Goal: Task Accomplishment & Management: Use online tool/utility

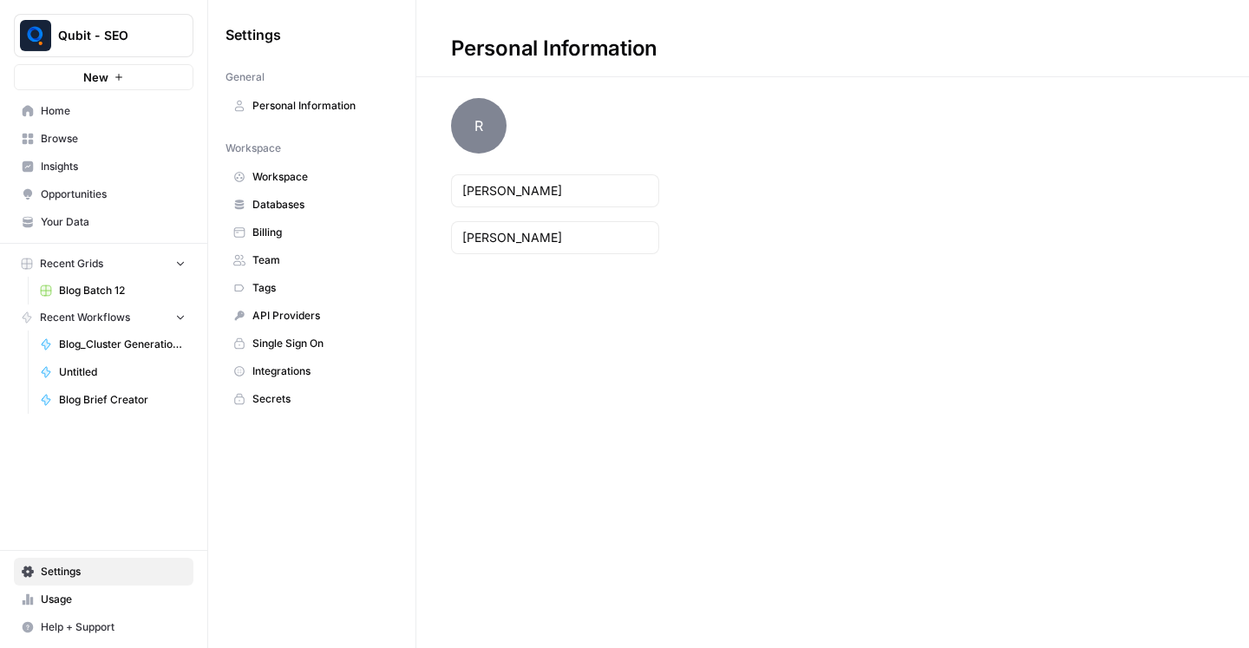
click at [105, 27] on span "Qubit - SEO" at bounding box center [110, 35] width 105 height 17
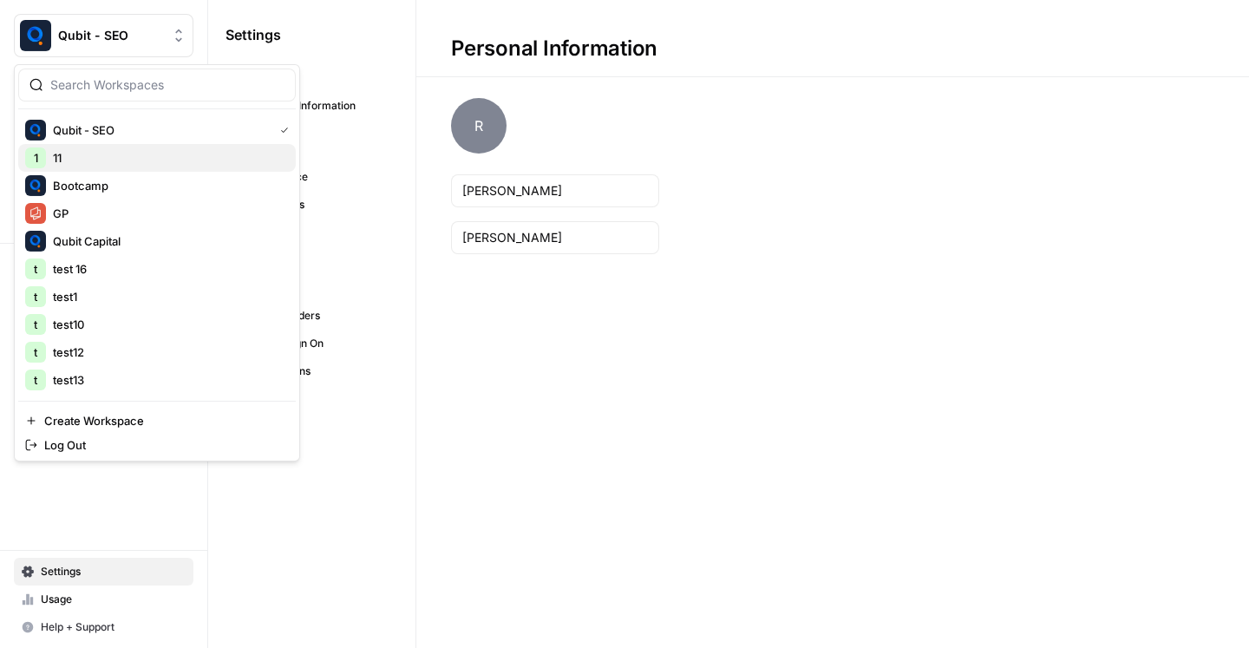
click at [139, 159] on span "11" at bounding box center [167, 157] width 229 height 17
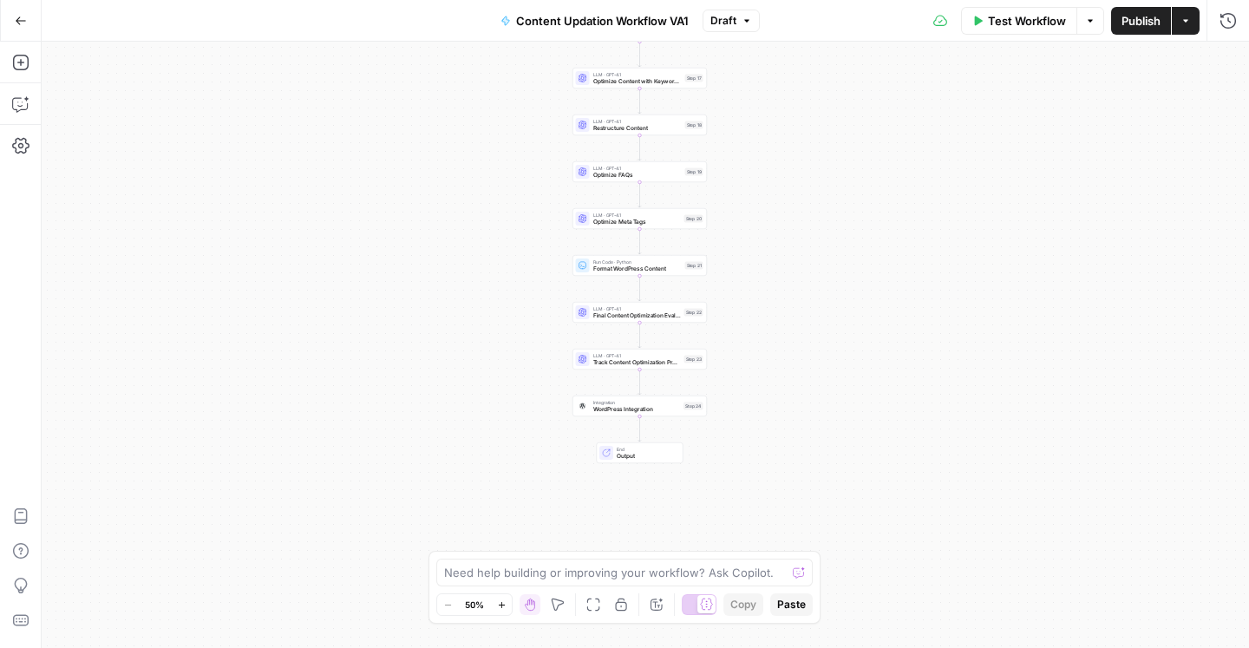
click at [499, 610] on button "Zoom In" at bounding box center [501, 604] width 21 height 21
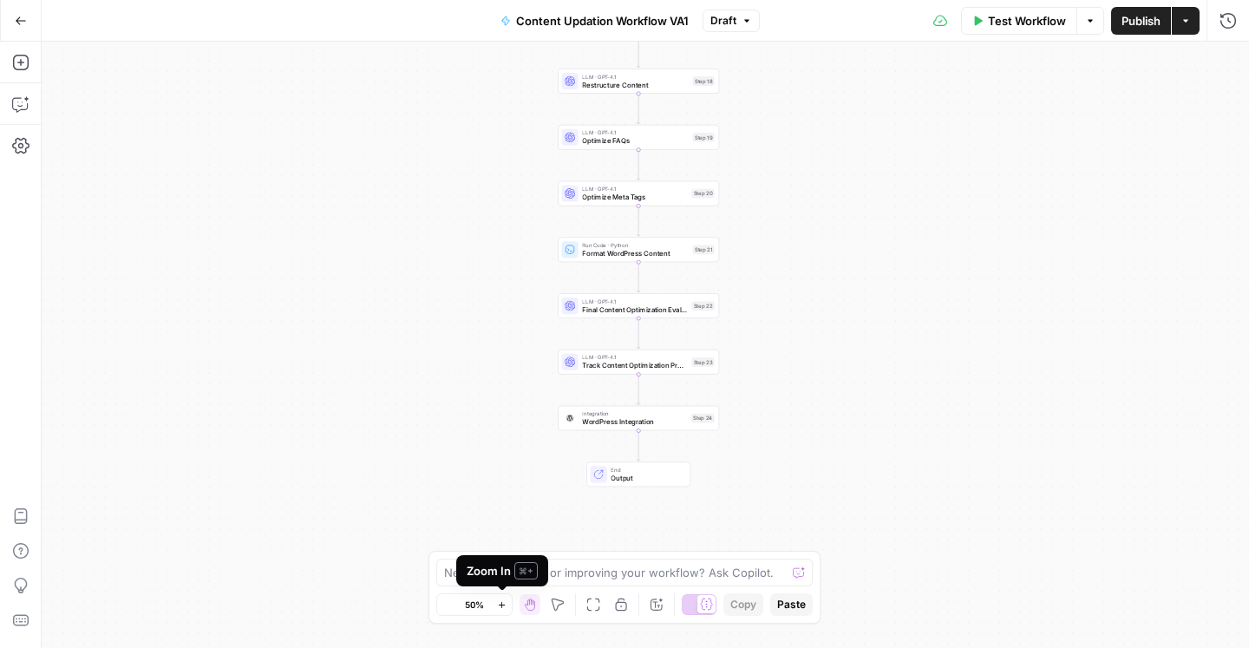
click at [499, 610] on button "Zoom In" at bounding box center [501, 604] width 21 height 21
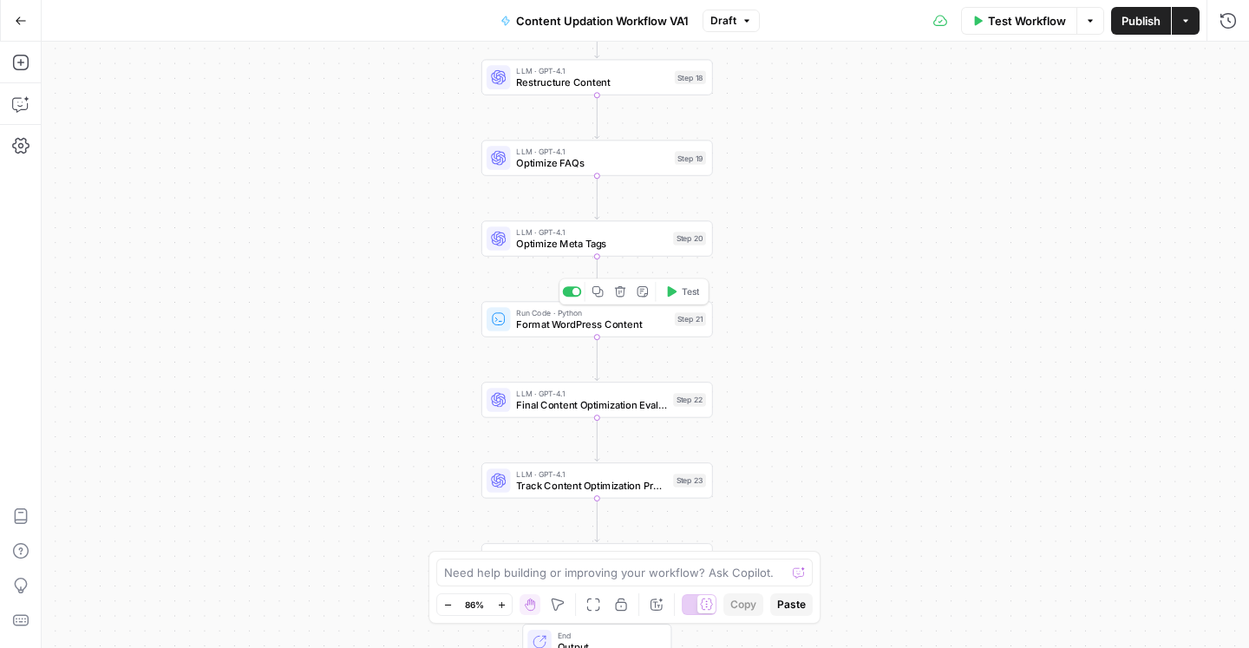
click at [595, 323] on span "Format WordPress Content" at bounding box center [592, 323] width 153 height 15
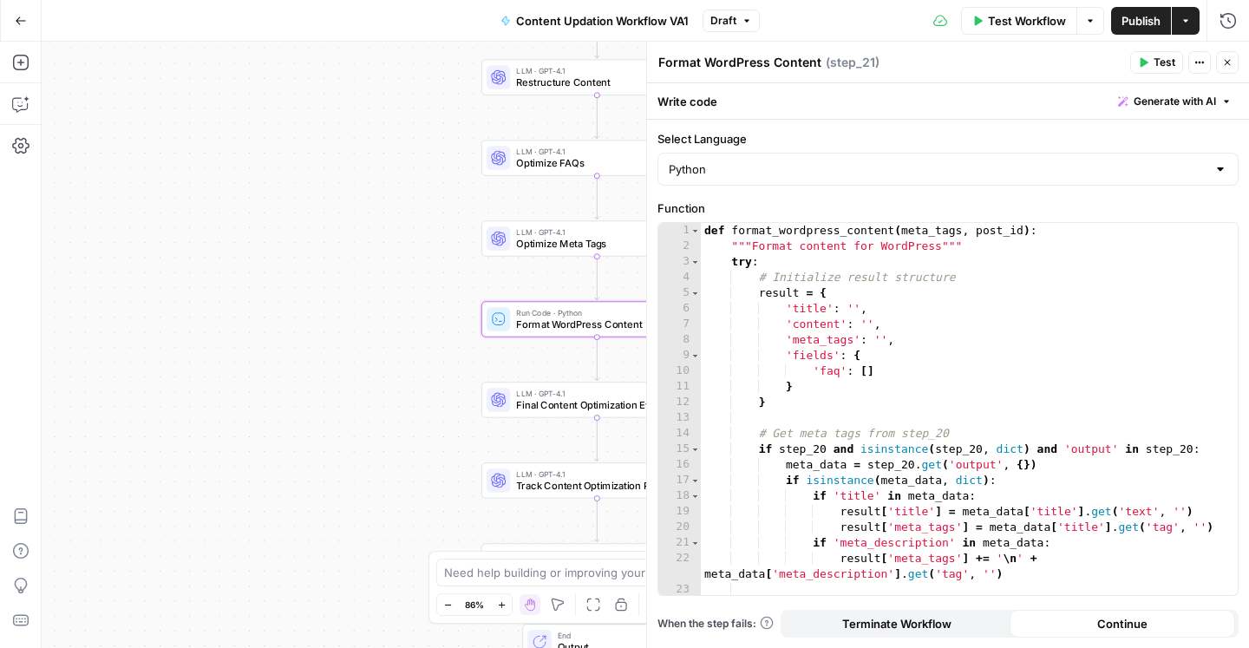
click at [1225, 65] on icon "button" at bounding box center [1227, 62] width 10 height 10
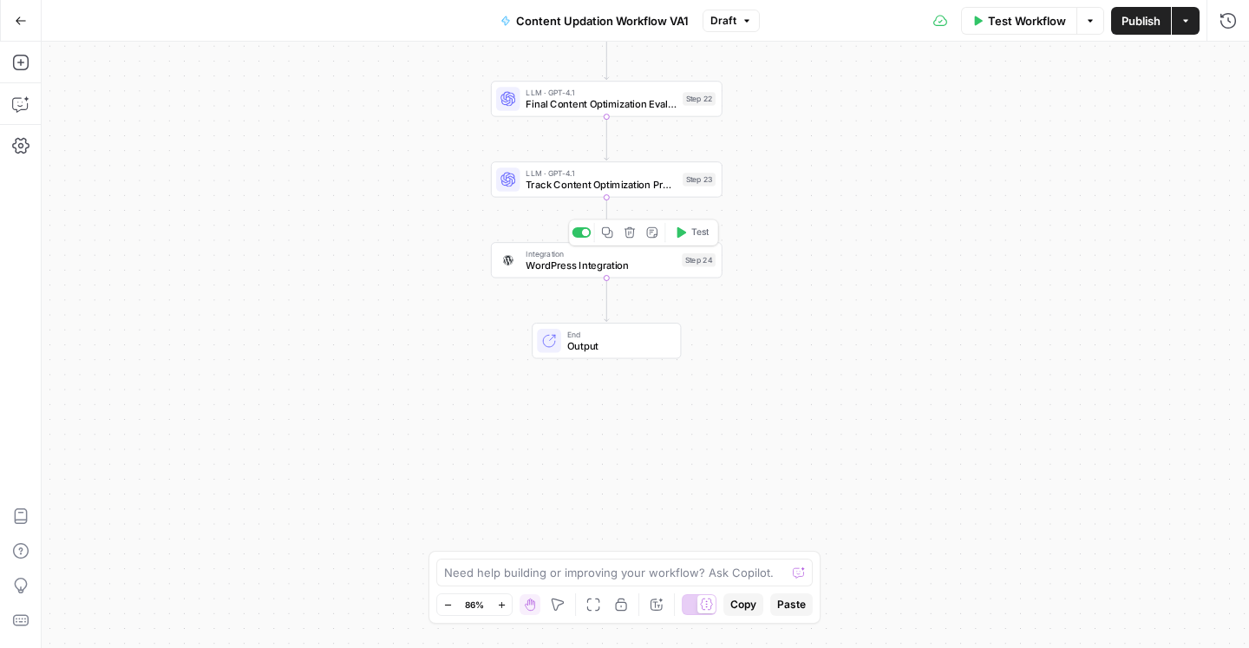
click at [647, 265] on span "WordPress Integration" at bounding box center [600, 265] width 150 height 15
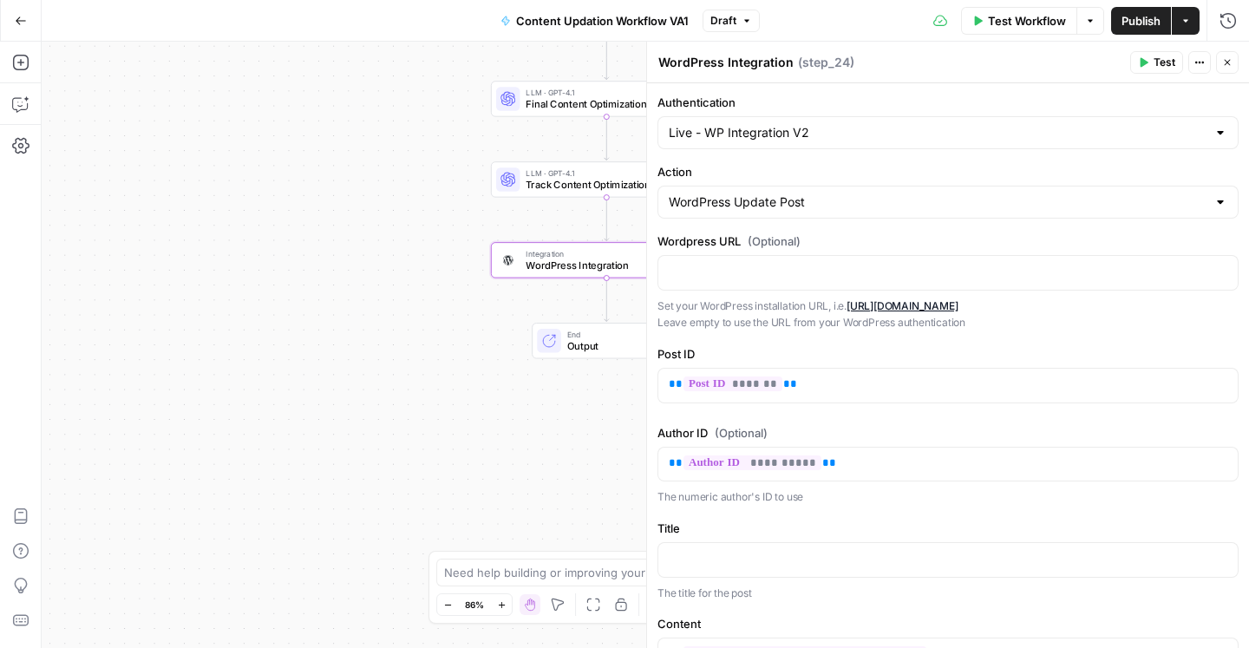
click at [1226, 19] on div "Close" at bounding box center [1216, 27] width 30 height 16
click at [1231, 13] on icon "button" at bounding box center [1227, 20] width 17 height 17
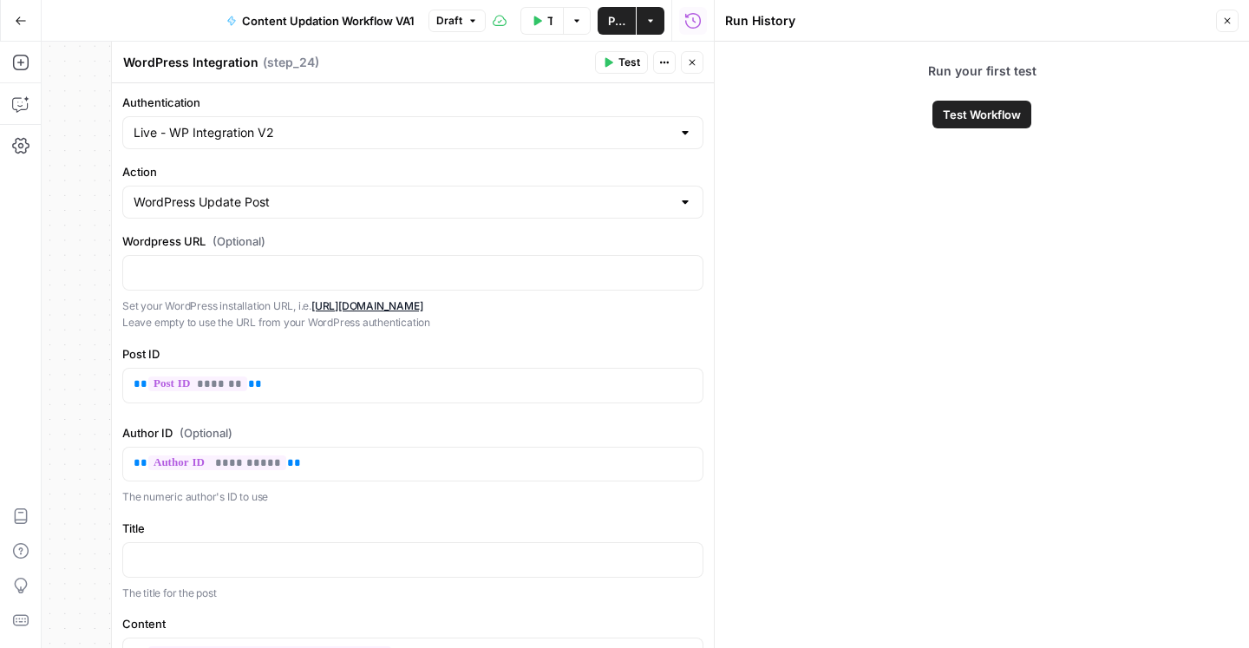
click at [1229, 28] on button "Close" at bounding box center [1227, 21] width 23 height 23
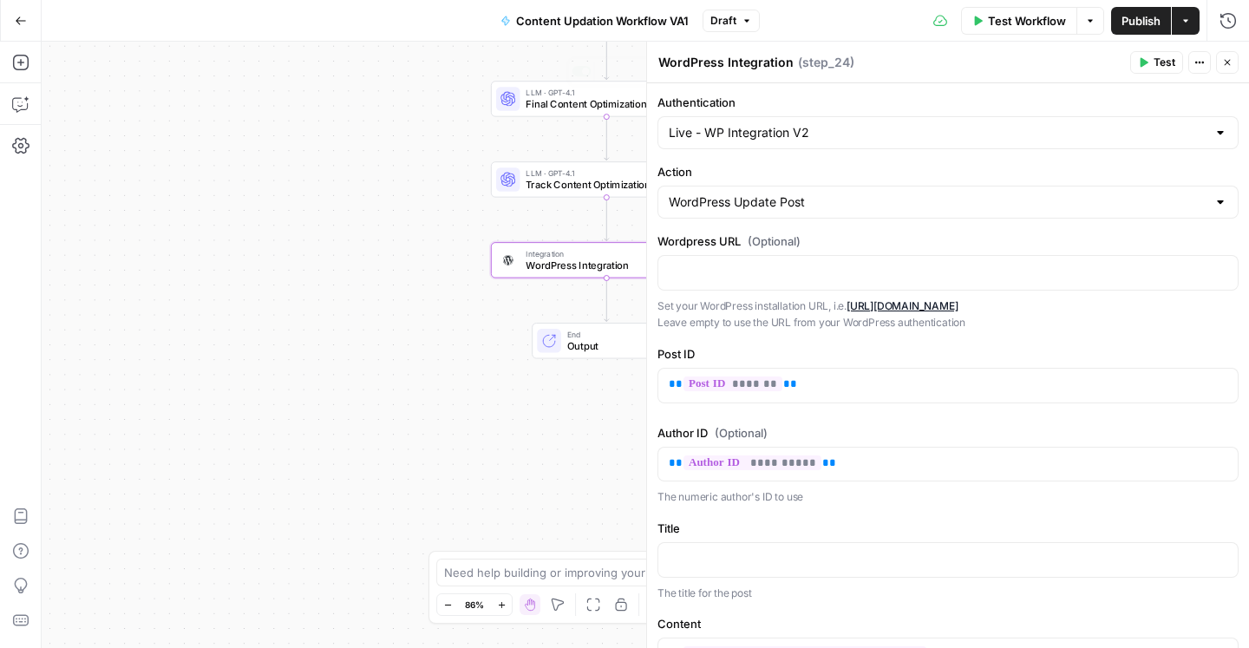
click at [309, 199] on div "Workflow Set Inputs Inputs LLM · GPT-4.1 Initial AI Search Content Optimization…" at bounding box center [645, 345] width 1207 height 606
